Goal: Find specific page/section: Find specific page/section

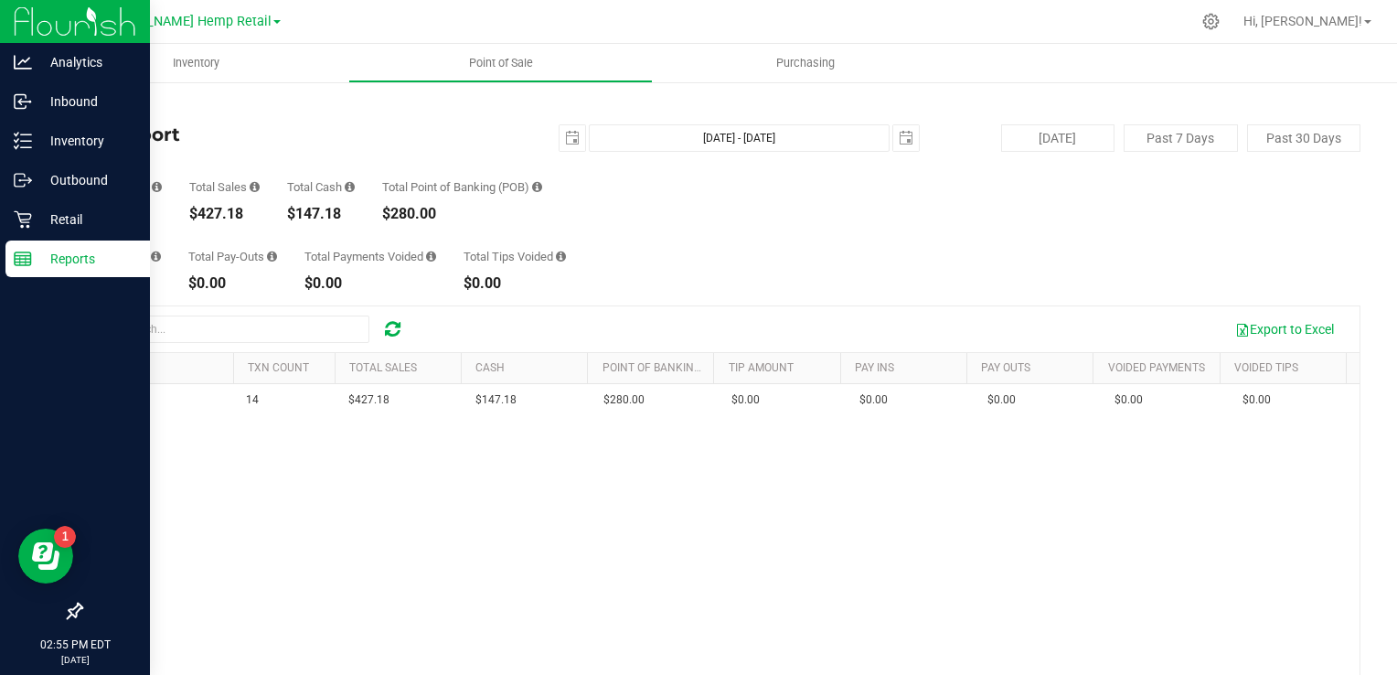
click at [67, 261] on p "Reports" at bounding box center [87, 259] width 110 height 22
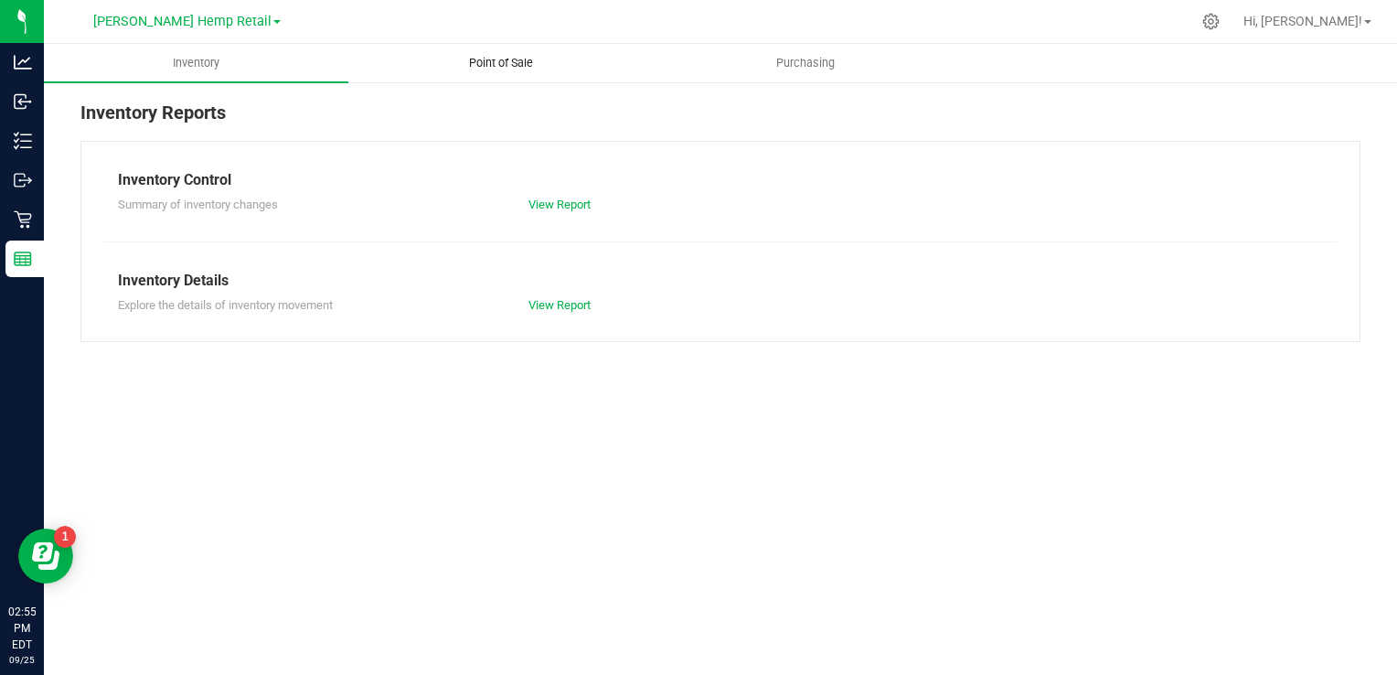
click at [497, 63] on span "Point of Sale" at bounding box center [500, 63] width 113 height 16
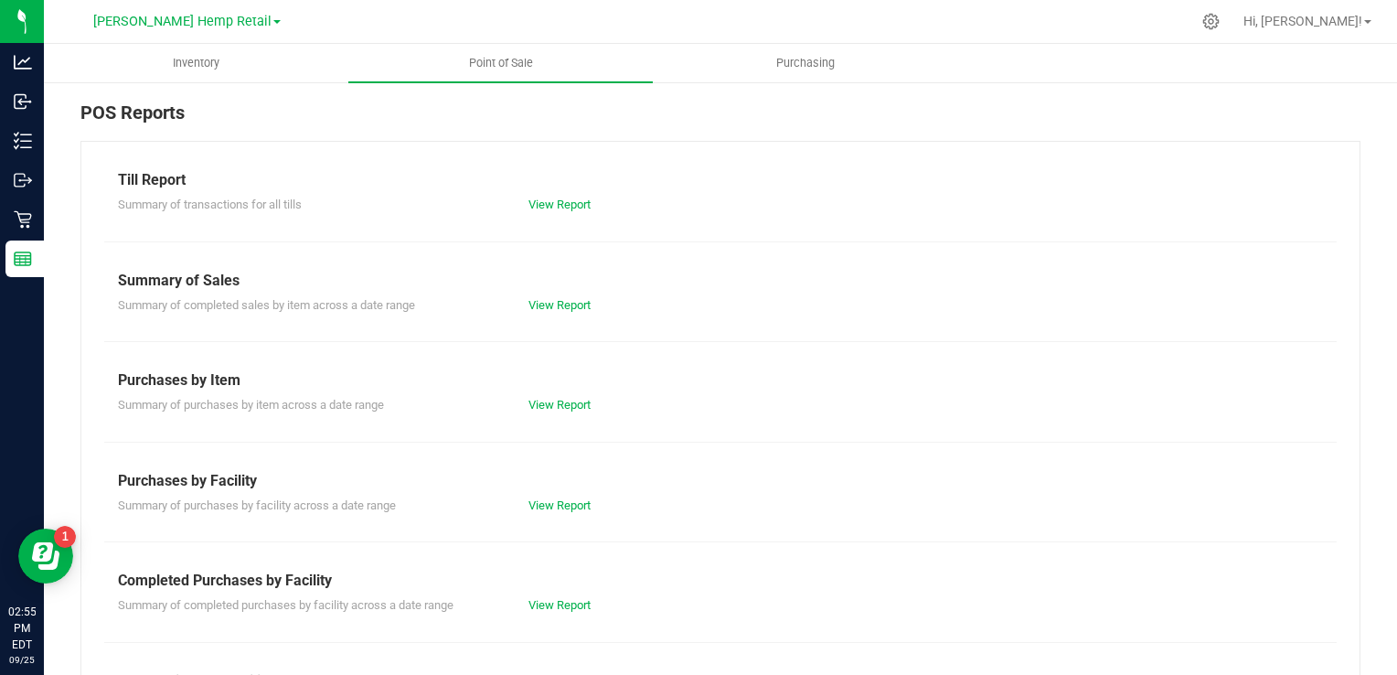
click at [556, 214] on div "Till Report Summary of transactions for all tills View Report Summary of Sales …" at bounding box center [720, 542] width 1280 height 802
click at [540, 208] on link "View Report" at bounding box center [559, 204] width 62 height 14
